Goal: Check status

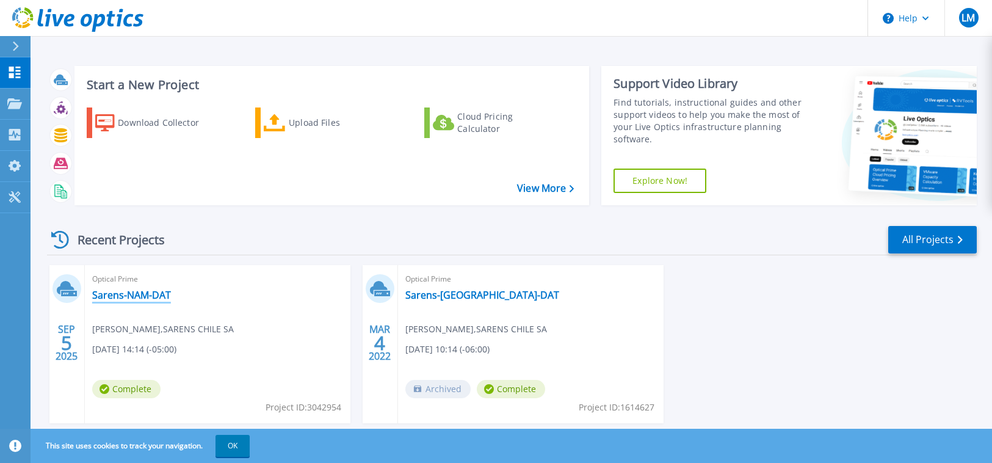
click at [128, 294] on link "Sarens-NAM-DAT" at bounding box center [131, 295] width 79 height 12
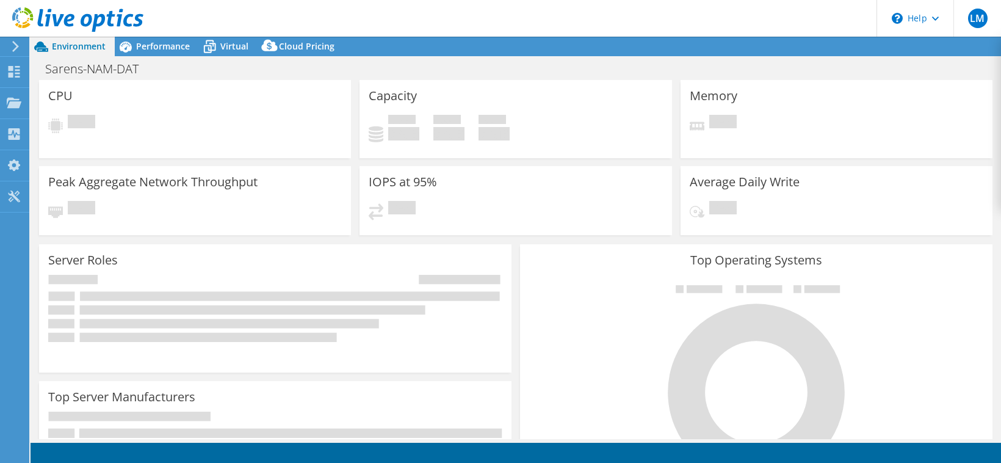
select select "USWest"
select select "USD"
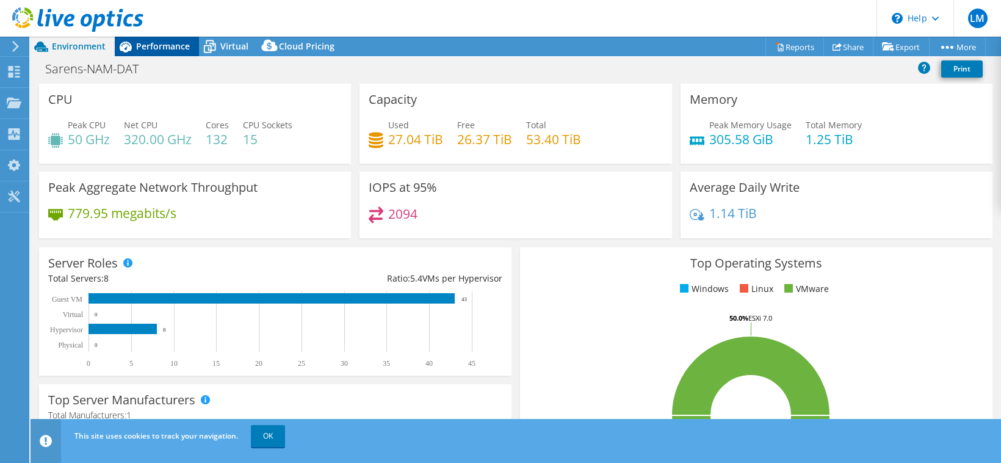
click at [164, 43] on span "Performance" at bounding box center [163, 46] width 54 height 12
